Goal: Contribute content

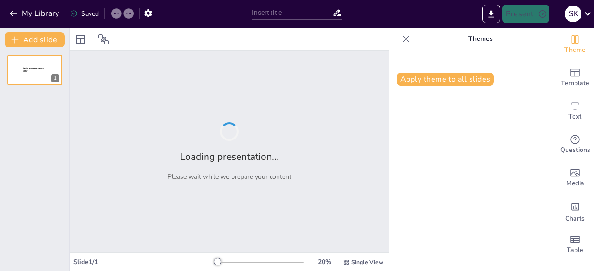
type input "MI360 Innovation Highlights – Next Steps"
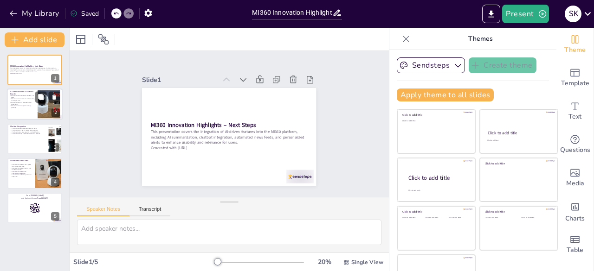
click at [32, 107] on p "AI Summarization supports strategic planning." at bounding box center [22, 106] width 25 height 3
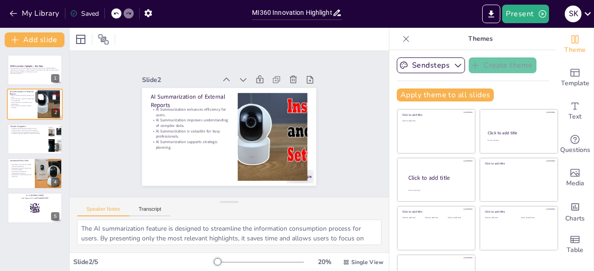
scroll to position [19, 0]
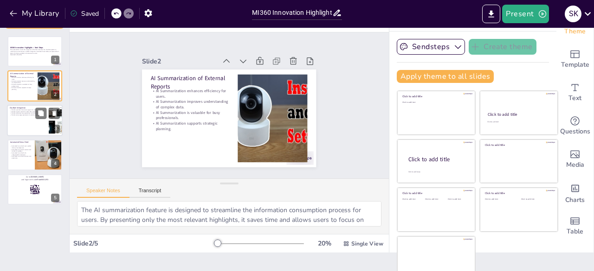
click at [28, 120] on div at bounding box center [35, 121] width 56 height 32
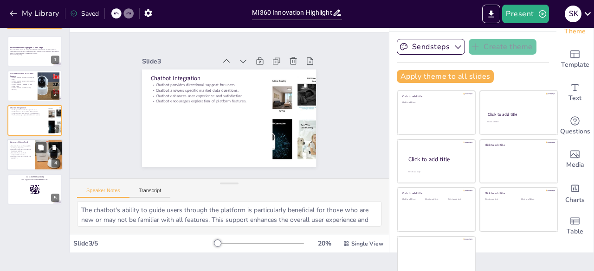
click at [31, 157] on p "Automated news feed improves user experience." at bounding box center [21, 157] width 22 height 3
type textarea "The global news component ensures that users stay updated on significant indust…"
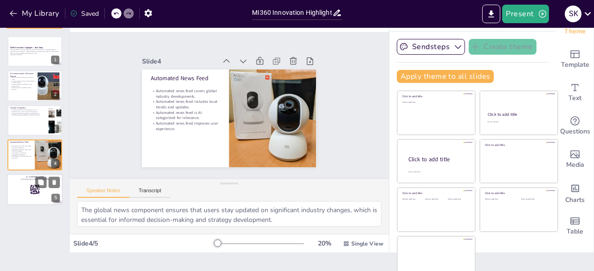
click at [32, 177] on strong "[DOMAIN_NAME]" at bounding box center [36, 176] width 13 height 2
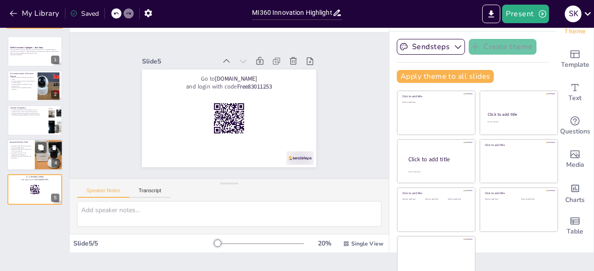
click at [20, 154] on p "Automated news feed is AI-categorized for relevance." at bounding box center [21, 153] width 22 height 3
type textarea "The global news component ensures that users stay updated on significant indust…"
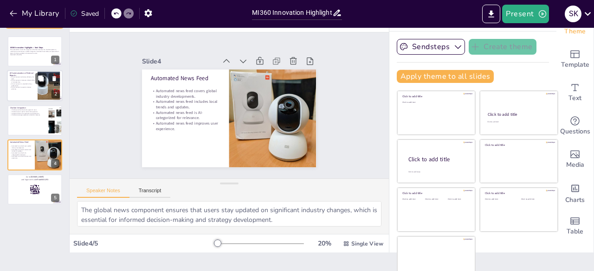
scroll to position [0, 0]
